Goal: Task Accomplishment & Management: Manage account settings

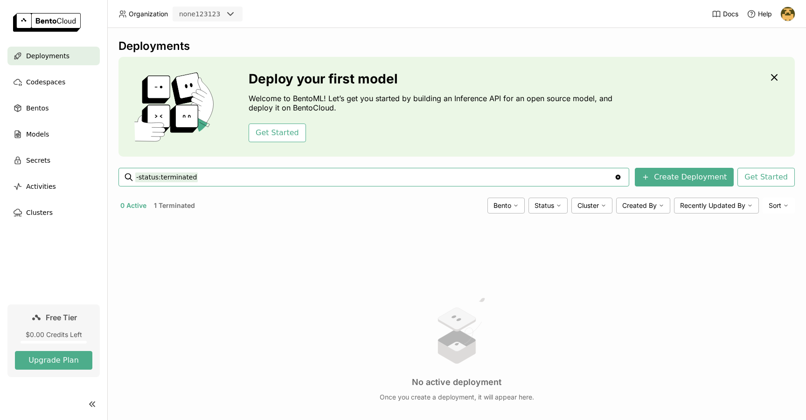
click at [237, 14] on div at bounding box center [233, 13] width 17 height 13
click at [369, 26] on header "Organization none123123 Docs Help" at bounding box center [403, 14] width 806 height 28
click at [789, 12] on img at bounding box center [788, 14] width 14 height 14
click at [776, 75] on span "Settings" at bounding box center [768, 75] width 24 height 8
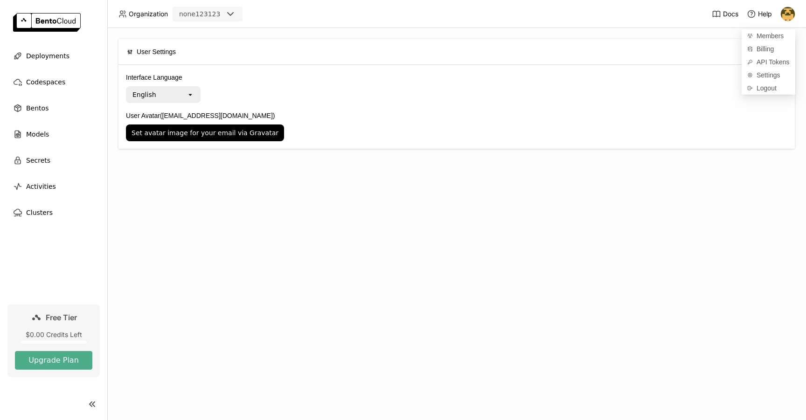
click at [782, 20] on div at bounding box center [787, 14] width 15 height 15
click at [785, 16] on img at bounding box center [788, 14] width 14 height 14
click at [167, 51] on span "User Settings" at bounding box center [156, 52] width 39 height 10
click at [212, 18] on div "none123123" at bounding box center [199, 13] width 41 height 9
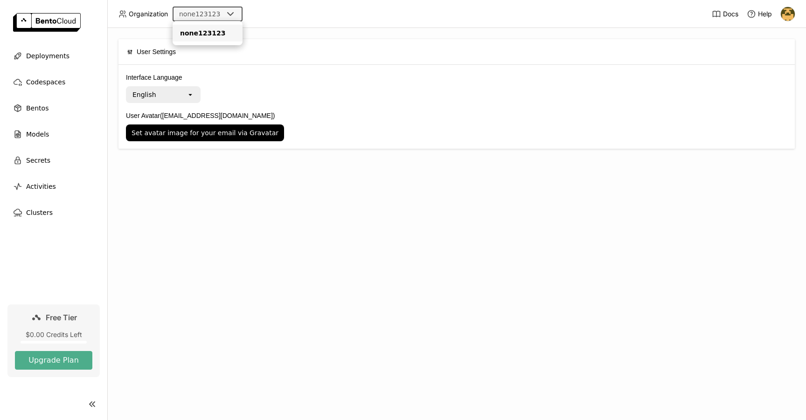
click at [215, 15] on div "none123123" at bounding box center [199, 13] width 41 height 9
click at [780, 17] on div "Docs Help" at bounding box center [753, 14] width 83 height 28
click at [790, 15] on img at bounding box center [788, 14] width 14 height 14
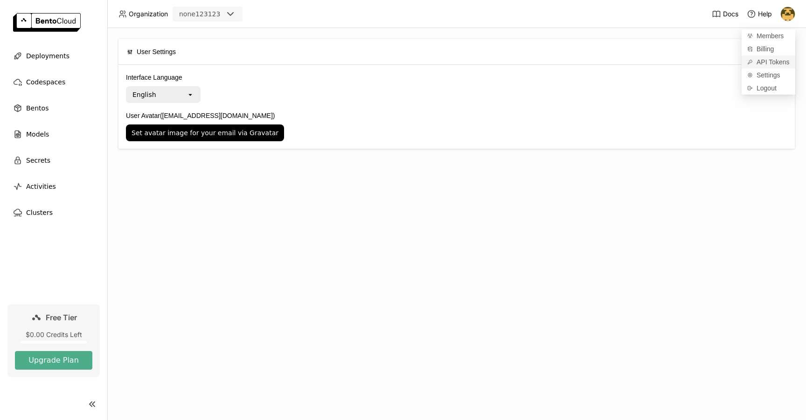
click at [775, 60] on span "API Tokens" at bounding box center [772, 62] width 33 height 8
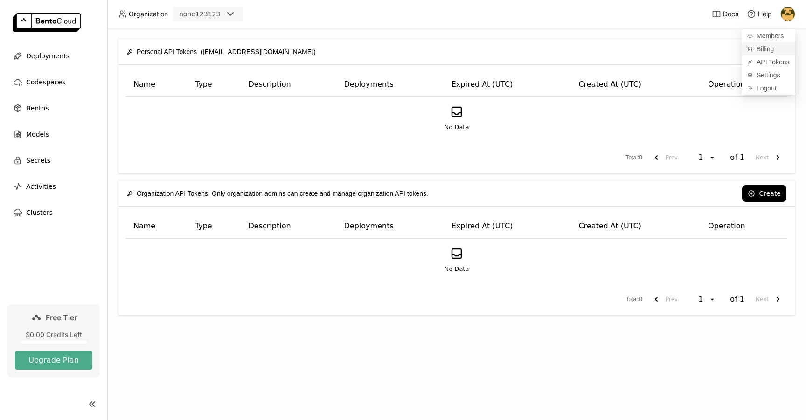
click at [785, 47] on link "Billing" at bounding box center [768, 48] width 54 height 13
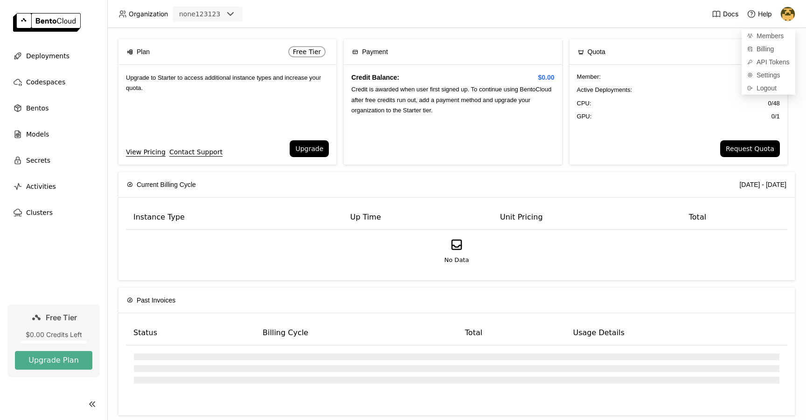
click at [550, 24] on header "Organization none123123 Docs Help" at bounding box center [403, 14] width 806 height 28
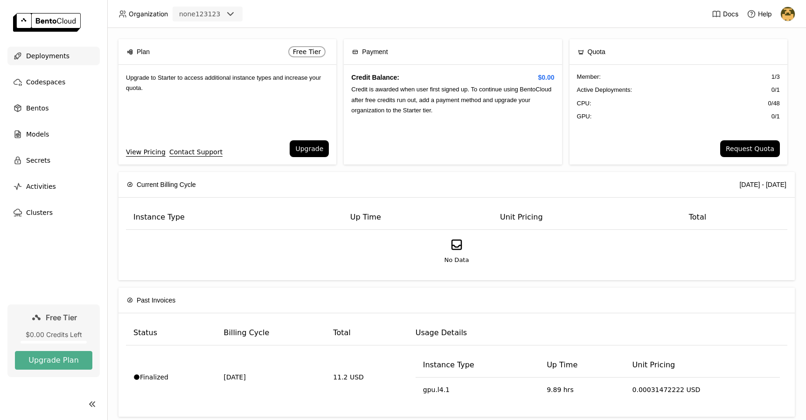
click at [47, 55] on span "Deployments" at bounding box center [47, 55] width 43 height 11
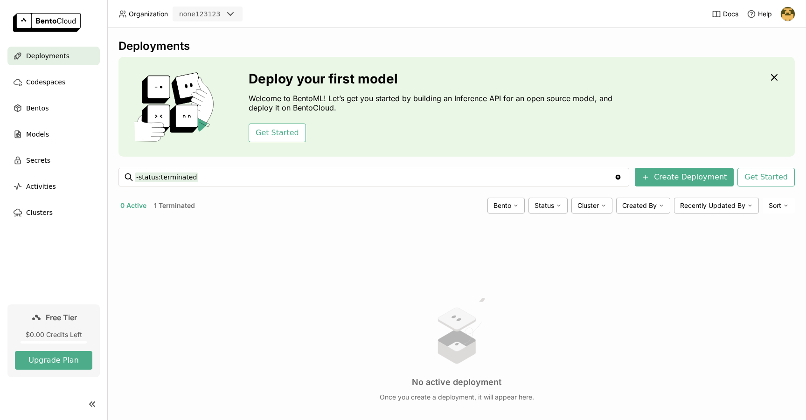
click at [621, 176] on icon "Clear value" at bounding box center [618, 177] width 5 height 5
click at [64, 136] on div "Models" at bounding box center [53, 134] width 92 height 19
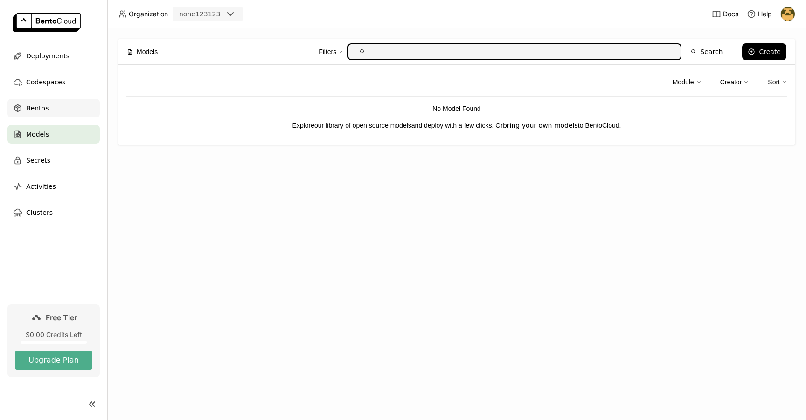
click at [55, 105] on div "Bentos" at bounding box center [53, 108] width 92 height 19
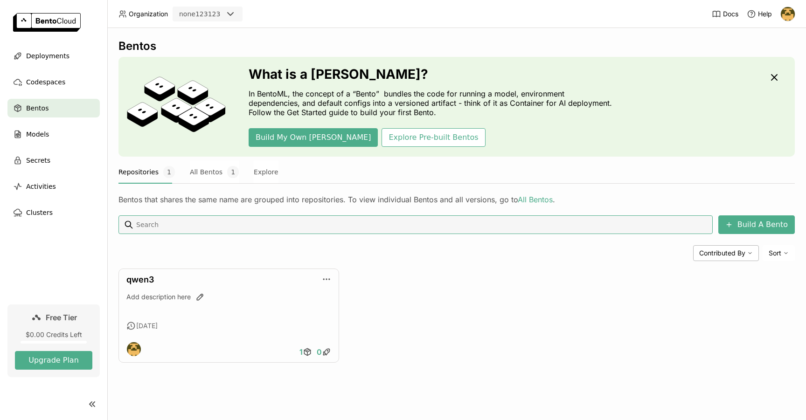
click at [783, 14] on img at bounding box center [788, 14] width 14 height 14
click at [782, 71] on link "Settings" at bounding box center [768, 75] width 54 height 13
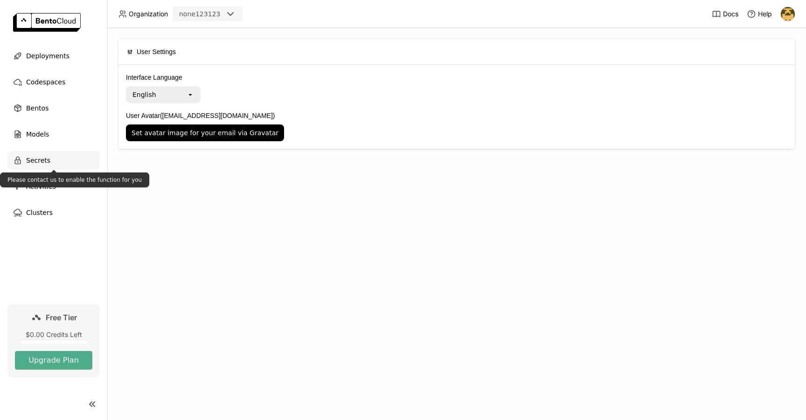
click at [43, 157] on span "Secrets" at bounding box center [38, 160] width 24 height 11
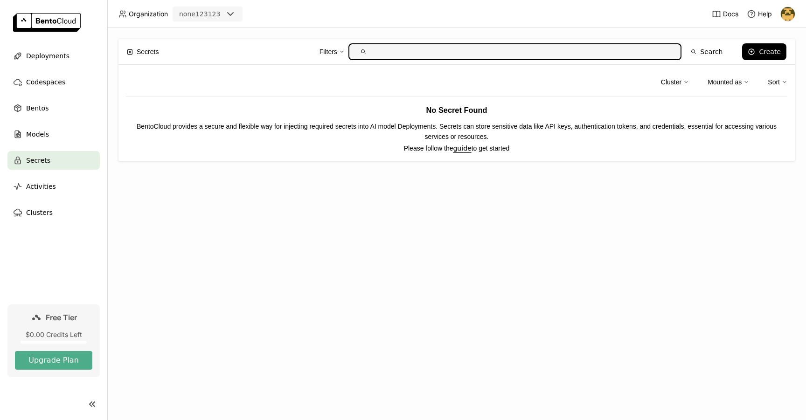
click at [60, 67] on ul "Deployments Codespaces Bentos Models Secrets Activities Clusters" at bounding box center [53, 134] width 107 height 175
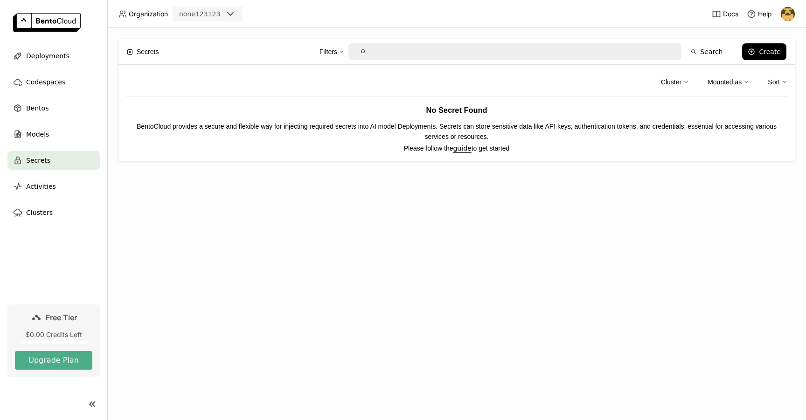
click at [788, 11] on img at bounding box center [788, 14] width 14 height 14
click at [734, 136] on p "BentoCloud provides a secure and flexible way for injecting required secrets in…" at bounding box center [456, 131] width 661 height 21
click at [783, 14] on img at bounding box center [788, 14] width 14 height 14
click at [775, 93] on div "Logout" at bounding box center [768, 88] width 54 height 13
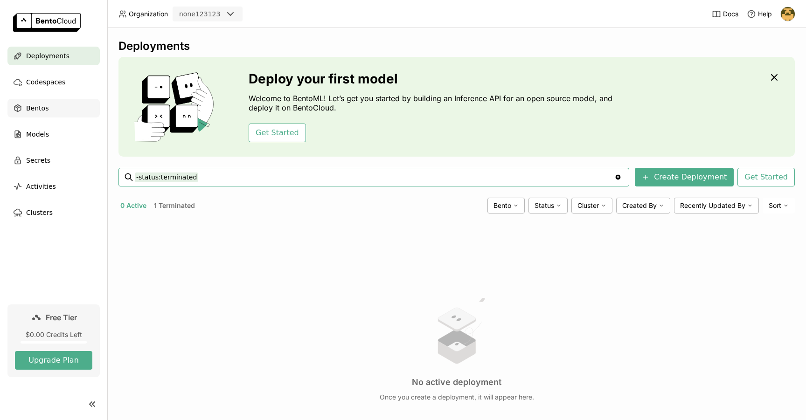
click at [58, 108] on div "Bentos" at bounding box center [53, 108] width 92 height 19
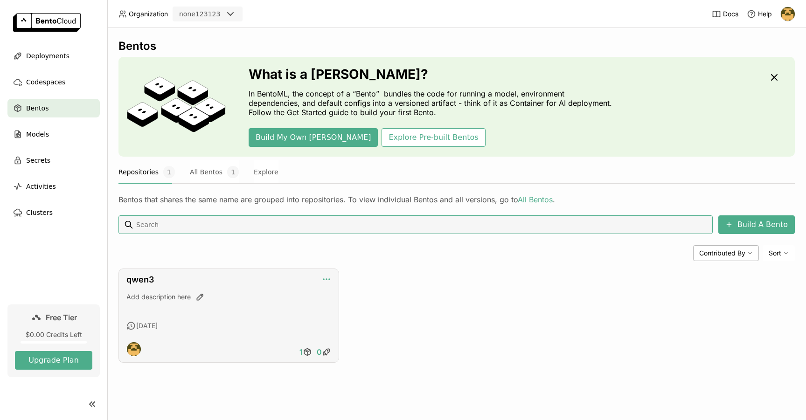
click at [325, 280] on icon "button" at bounding box center [326, 279] width 9 height 9
click at [349, 295] on div "Edit Description" at bounding box center [349, 294] width 57 height 13
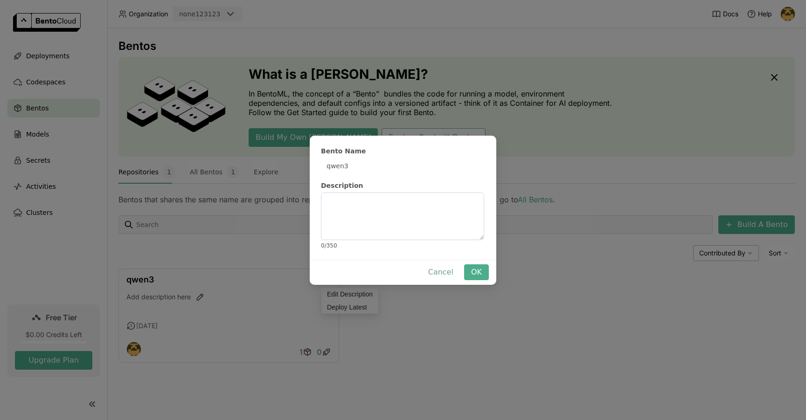
click at [429, 264] on button "Cancel" at bounding box center [440, 272] width 39 height 16
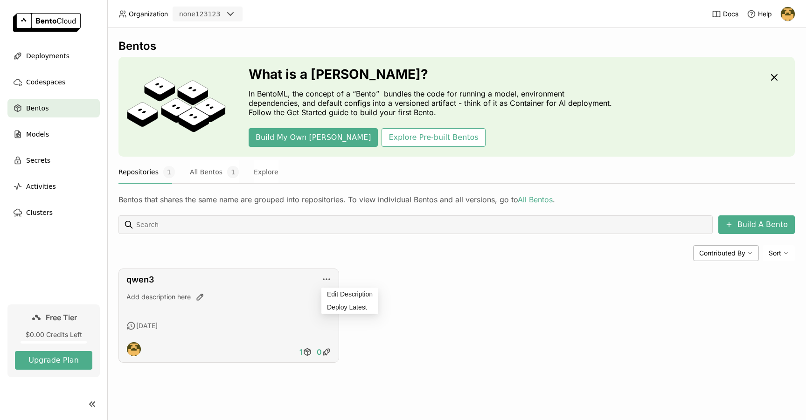
click at [242, 337] on div "qwen3 Add description here 14 days ago 1 0" at bounding box center [228, 316] width 221 height 94
click at [328, 278] on icon "button" at bounding box center [326, 279] width 9 height 9
click at [276, 324] on div "[DATE]" at bounding box center [228, 325] width 205 height 9
click at [148, 280] on link "qwen3" at bounding box center [140, 280] width 28 height 10
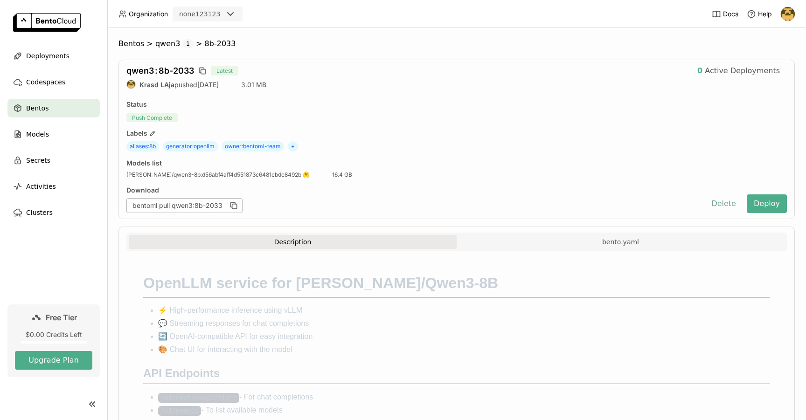
click at [713, 201] on button "Delete" at bounding box center [723, 203] width 39 height 19
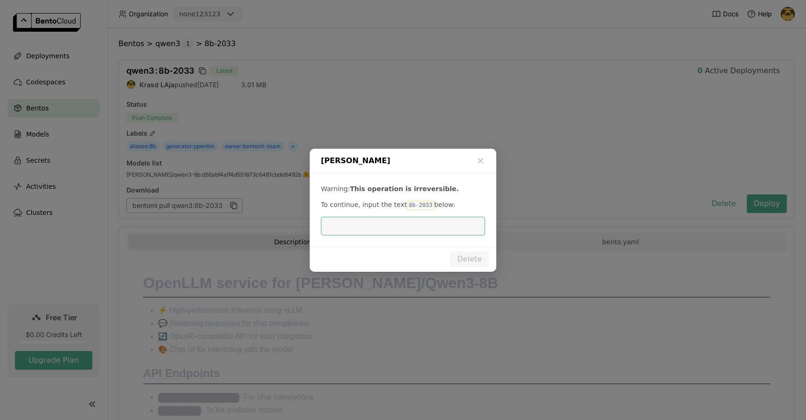
click at [416, 208] on code "8b-2033" at bounding box center [420, 205] width 27 height 9
click at [416, 211] on div "Warning: This operation is irreversible. To continue, input the text 8b-2033 be…" at bounding box center [403, 210] width 187 height 74
drag, startPoint x: 427, startPoint y: 206, endPoint x: 402, endPoint y: 207, distance: 25.2
click at [407, 207] on code "8b-2033" at bounding box center [420, 205] width 27 height 9
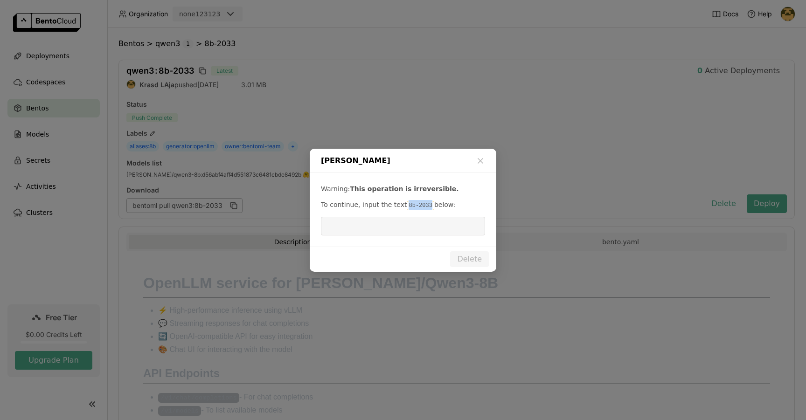
copy code "8b-2033"
click at [388, 232] on input "dialog" at bounding box center [402, 226] width 153 height 18
paste input "8b-2033"
type input "8b-2033"
click at [457, 258] on button "Delete" at bounding box center [469, 259] width 39 height 16
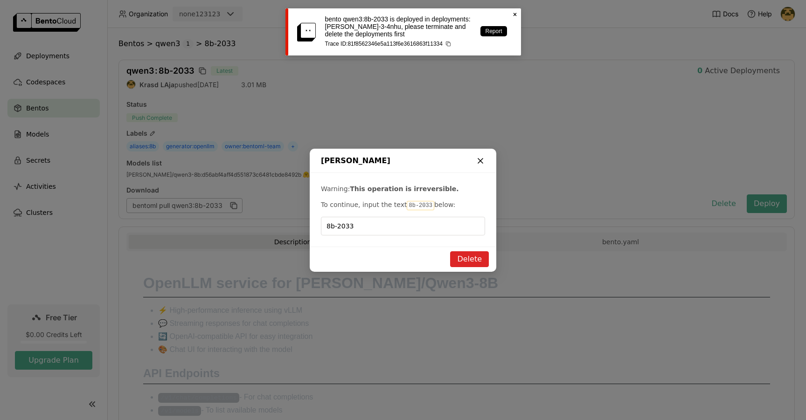
click at [480, 163] on icon "dialog" at bounding box center [480, 160] width 9 height 9
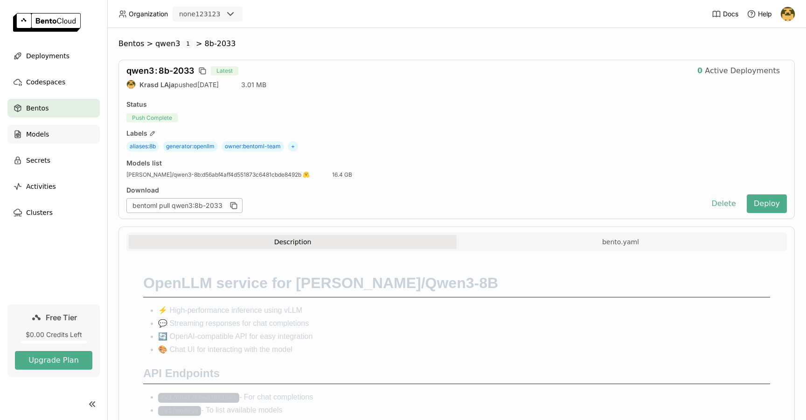
click at [28, 128] on div "Models" at bounding box center [53, 134] width 92 height 19
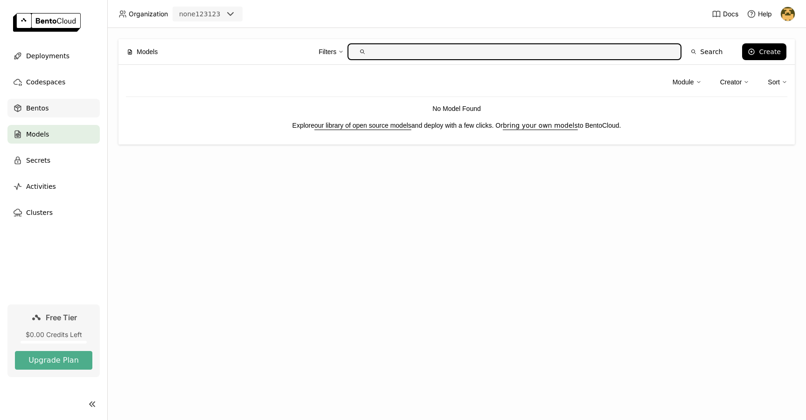
click at [44, 103] on span "Bentos" at bounding box center [37, 108] width 22 height 11
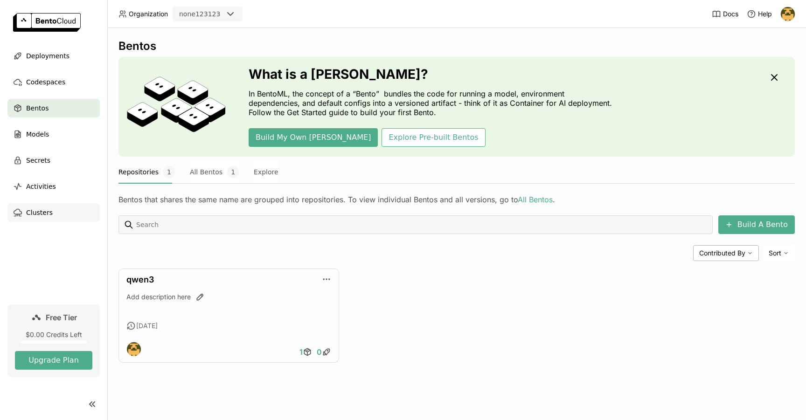
click at [60, 210] on div "Clusters" at bounding box center [53, 212] width 92 height 19
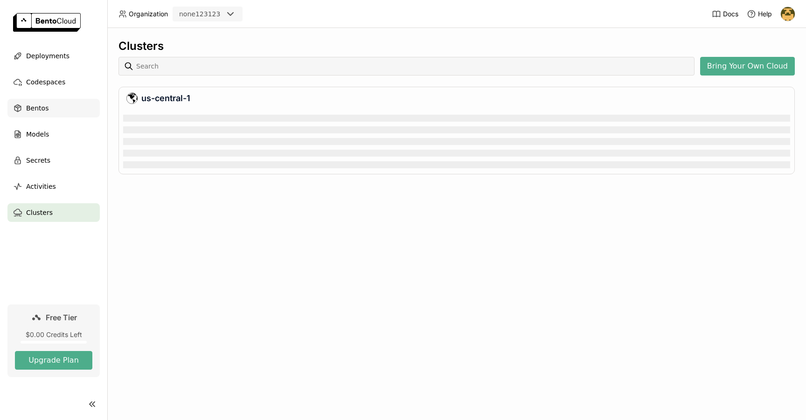
click at [54, 107] on div "Bentos" at bounding box center [53, 108] width 92 height 19
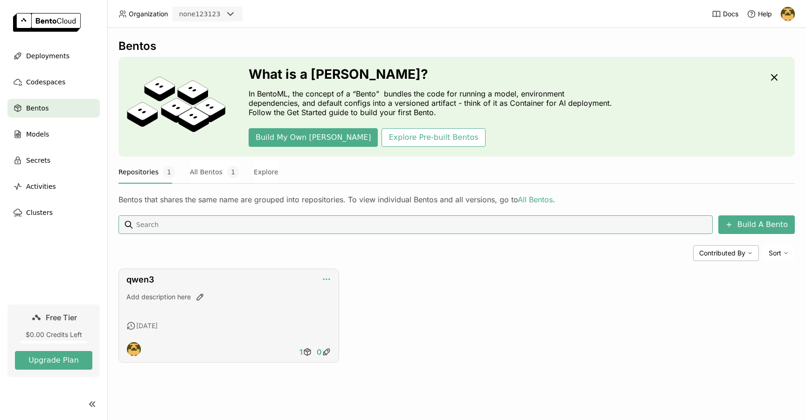
click at [323, 280] on icon "button" at bounding box center [326, 279] width 9 height 9
click at [241, 294] on div "Add description here" at bounding box center [228, 296] width 205 height 9
click at [323, 280] on icon "button" at bounding box center [326, 279] width 9 height 9
click at [325, 292] on div "Edit Description" at bounding box center [349, 294] width 57 height 13
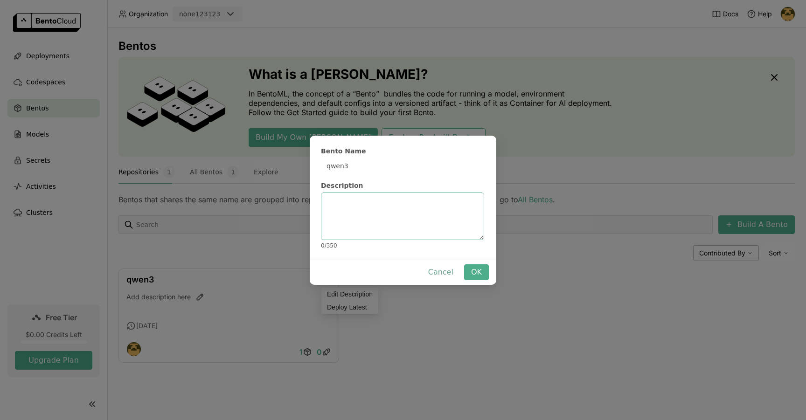
click at [444, 276] on button "Cancel" at bounding box center [440, 272] width 39 height 16
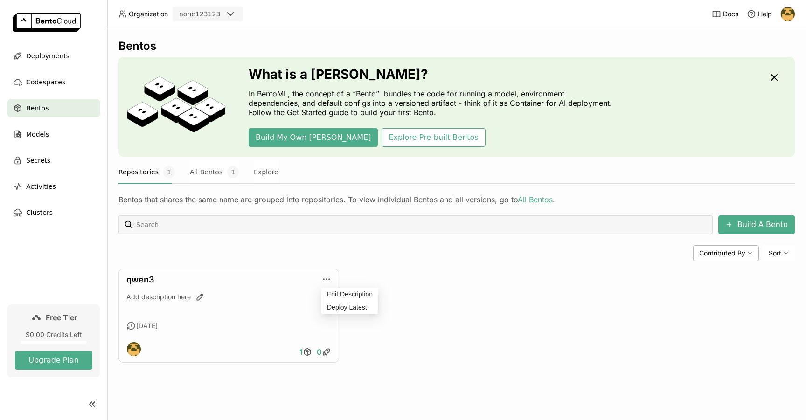
click at [172, 304] on div "Bento Name qwen3 Description 0 / 350 Cancel OK" at bounding box center [403, 210] width 806 height 420
click at [133, 280] on link "qwen3" at bounding box center [140, 280] width 28 height 10
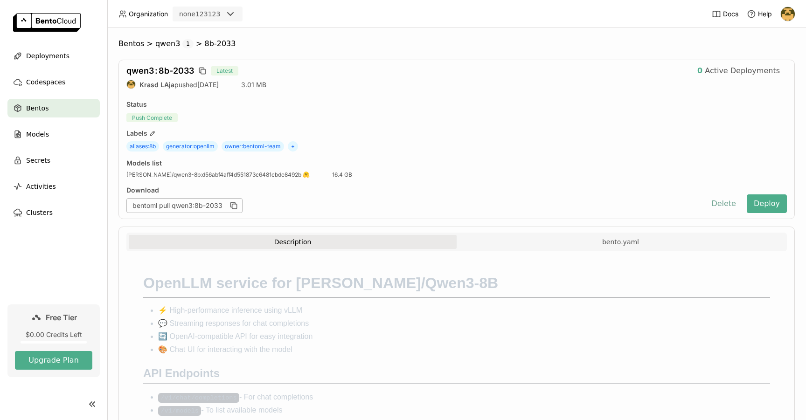
click at [719, 198] on button "Delete" at bounding box center [723, 203] width 39 height 19
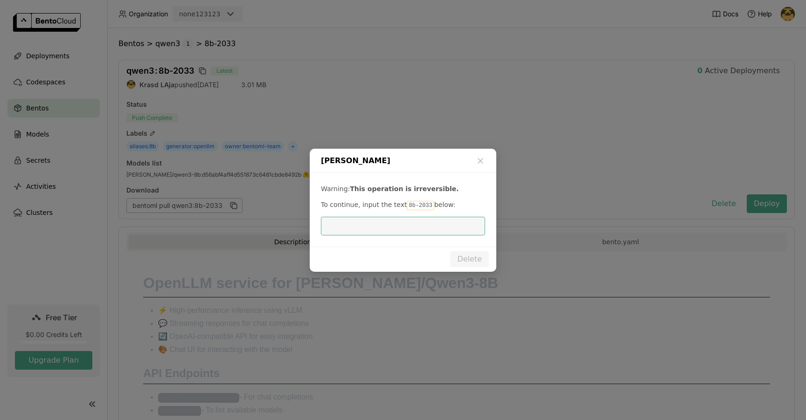
click at [438, 233] on input "dialog" at bounding box center [402, 226] width 153 height 18
type input "8b-2033"
click at [480, 261] on button "Delete" at bounding box center [469, 259] width 39 height 16
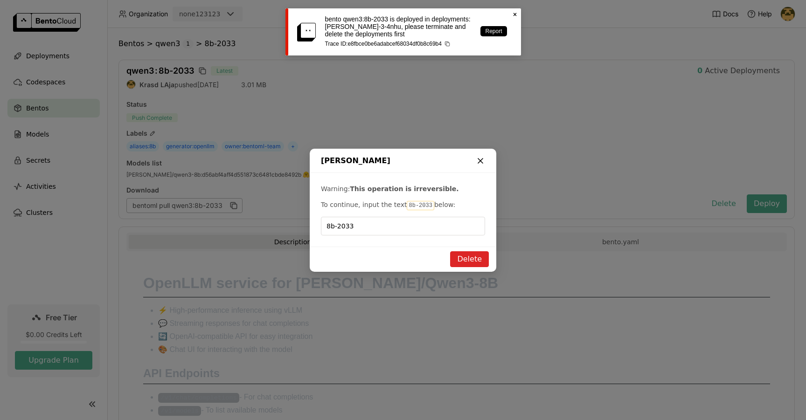
click at [481, 163] on icon "dialog" at bounding box center [480, 160] width 9 height 9
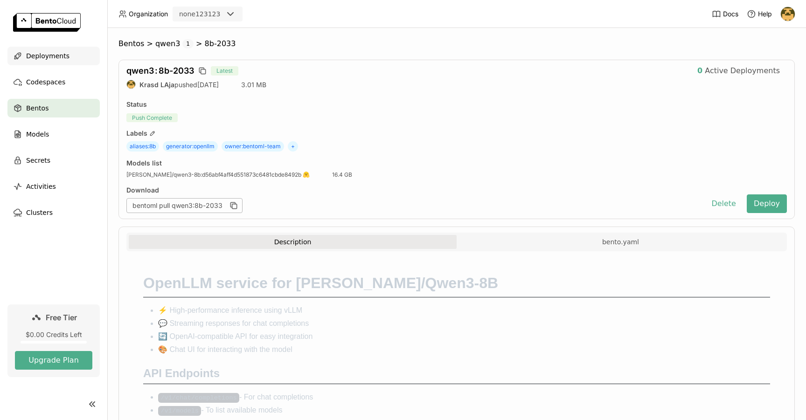
click at [39, 52] on span "Deployments" at bounding box center [47, 55] width 43 height 11
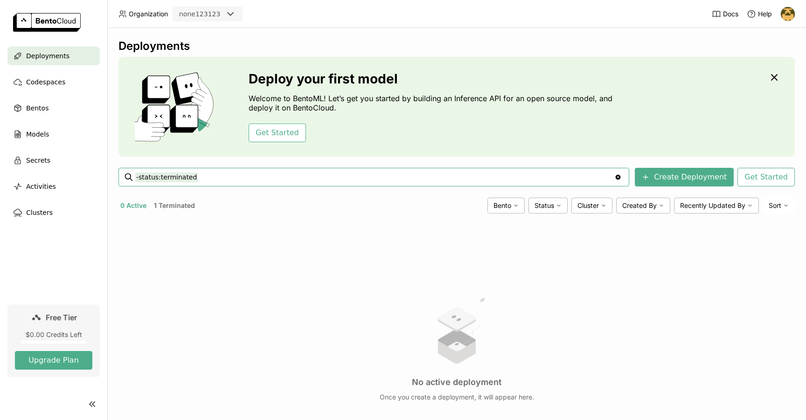
click at [190, 205] on button "1 Terminated" at bounding box center [174, 206] width 45 height 12
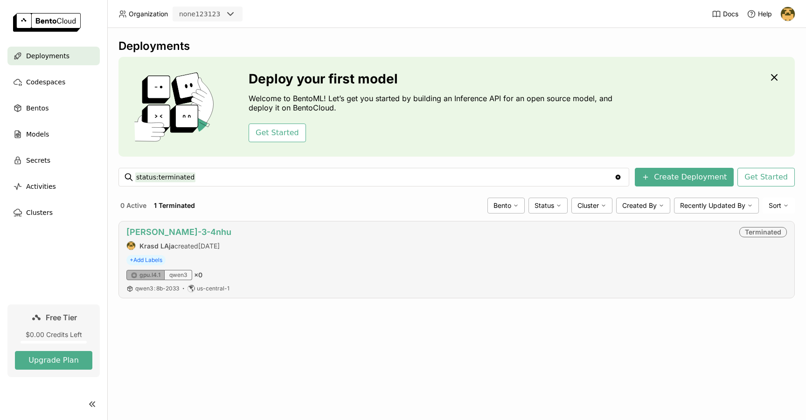
click at [145, 233] on link "qwen-3-4nhu" at bounding box center [178, 232] width 105 height 10
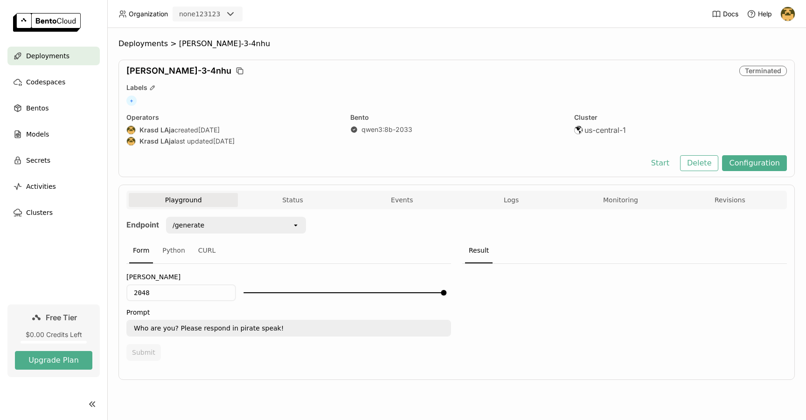
click at [300, 228] on div "open" at bounding box center [298, 225] width 13 height 15
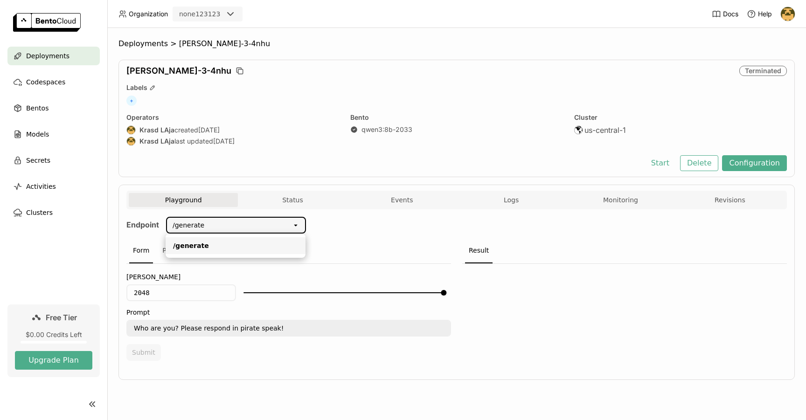
click at [351, 222] on div "Endpoint /generate open Form Python CURL Max Tokens 2048 Prompt Who are you? Pl…" at bounding box center [456, 292] width 660 height 150
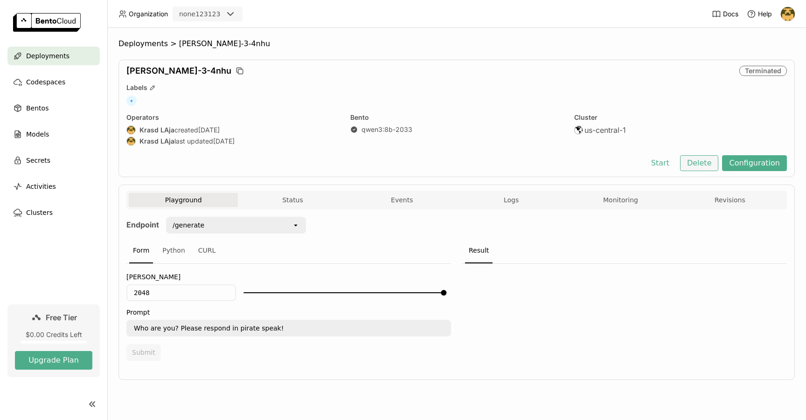
click at [697, 166] on button "Delete" at bounding box center [699, 163] width 39 height 16
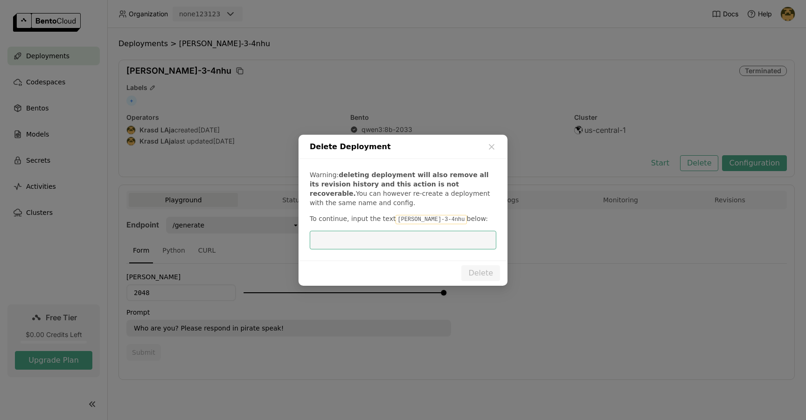
click at [415, 220] on code "qwen-3-4nhu" at bounding box center [430, 219] width 71 height 9
click at [429, 219] on code "qwen-3-4nhu" at bounding box center [430, 219] width 71 height 9
drag, startPoint x: 428, startPoint y: 220, endPoint x: 390, endPoint y: 220, distance: 37.8
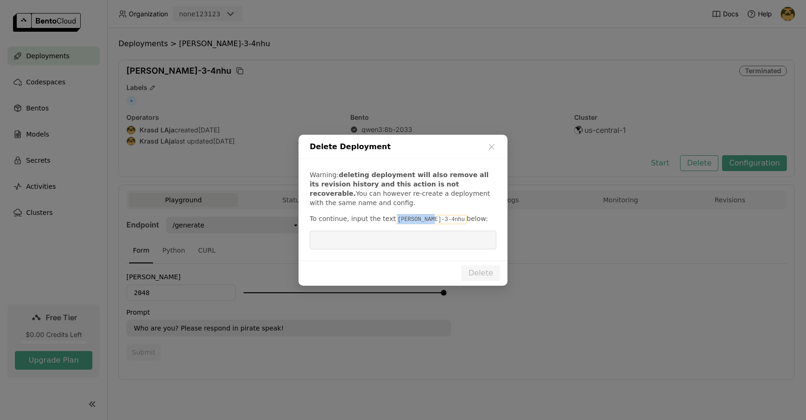
click at [395, 220] on code "qwen-3-4nhu" at bounding box center [430, 219] width 71 height 9
copy code "qwen-3-4nhu"
click at [376, 247] on input "dialog" at bounding box center [402, 240] width 175 height 18
paste input "qwen-3-4nhu"
type input "qwen-3-4nhu"
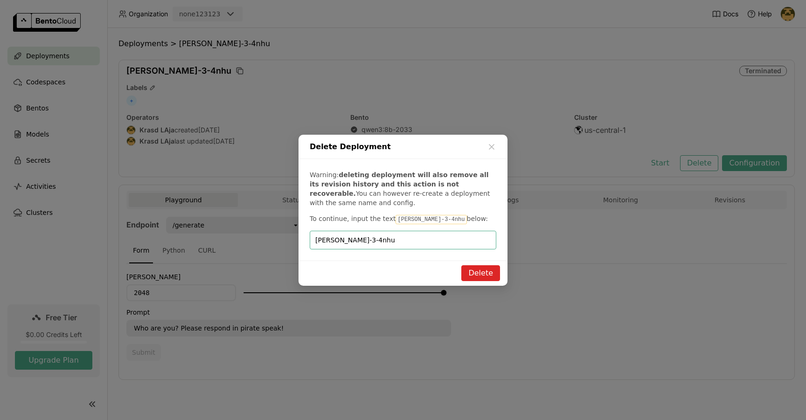
click at [471, 268] on button "Delete" at bounding box center [480, 273] width 39 height 16
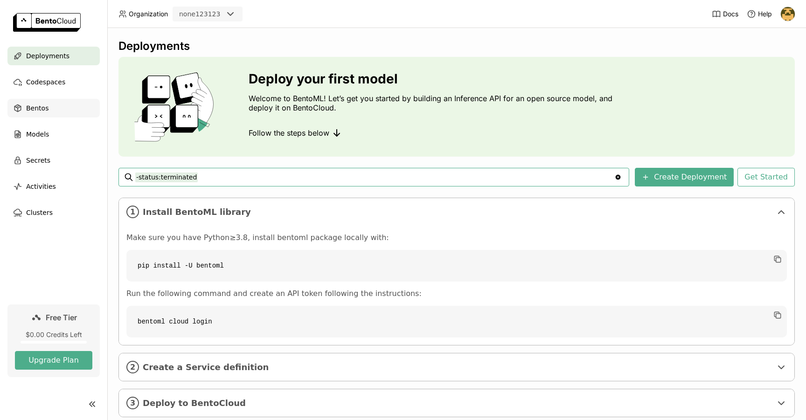
click at [36, 109] on span "Bentos" at bounding box center [37, 108] width 22 height 11
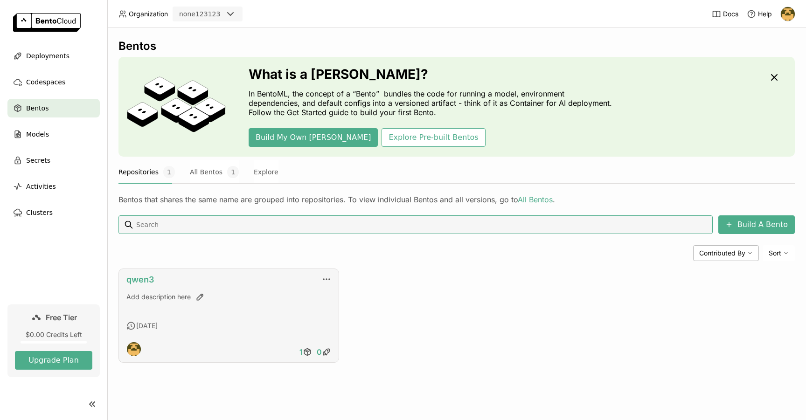
click at [138, 282] on link "qwen3" at bounding box center [140, 280] width 28 height 10
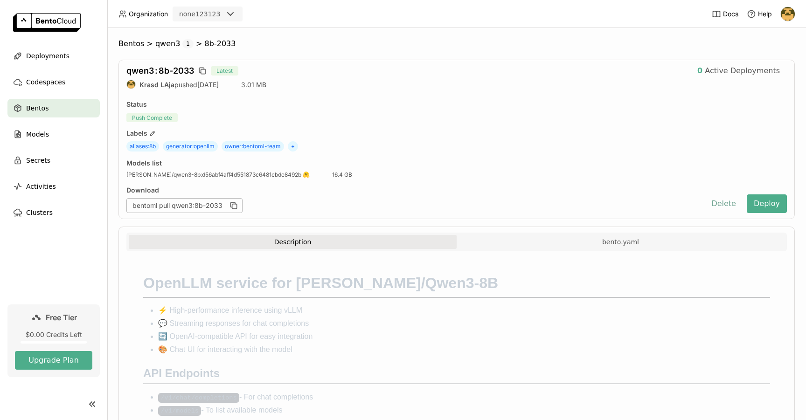
click at [724, 209] on button "Delete" at bounding box center [723, 203] width 39 height 19
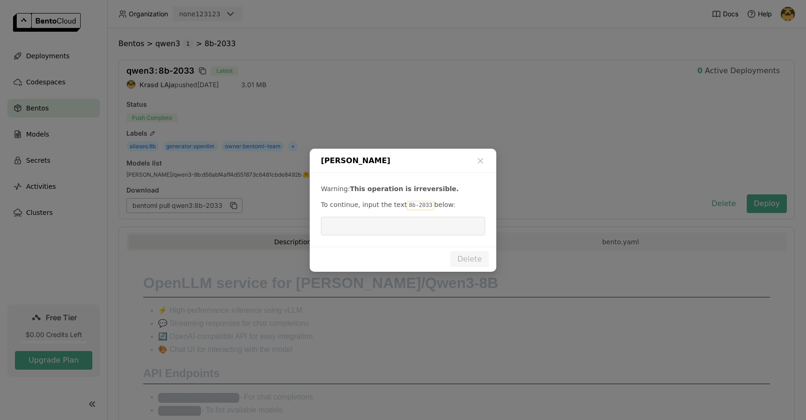
click at [409, 205] on code "8b-2033" at bounding box center [420, 205] width 27 height 9
drag, startPoint x: 426, startPoint y: 205, endPoint x: 402, endPoint y: 205, distance: 24.7
click at [407, 205] on code "8b-2033" at bounding box center [420, 205] width 27 height 9
copy code "8b-2033"
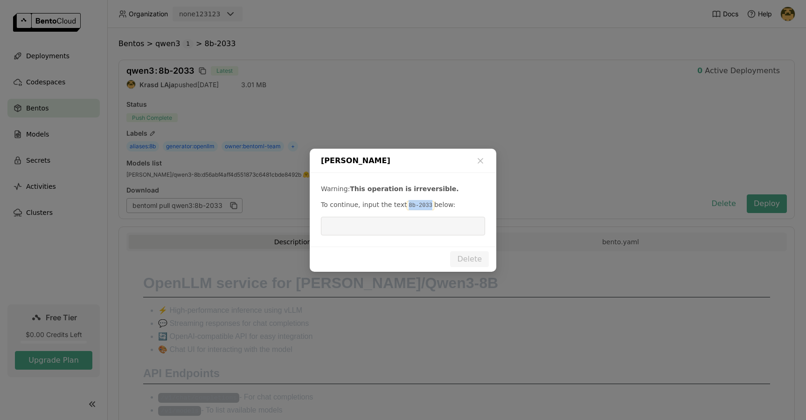
click at [383, 224] on input "dialog" at bounding box center [402, 226] width 153 height 18
paste input "8b-2033"
type input "8b-2033"
click at [468, 259] on button "Delete" at bounding box center [469, 259] width 39 height 16
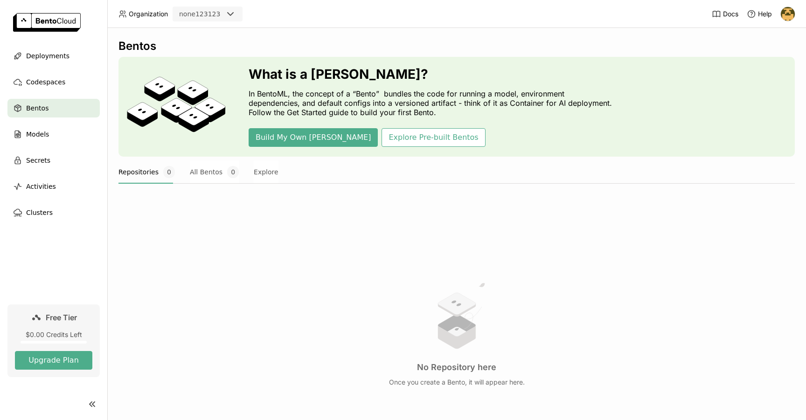
click at [790, 14] on img at bounding box center [788, 14] width 14 height 14
click at [766, 88] on span "Logout" at bounding box center [766, 88] width 20 height 8
